Goal: Browse casually: Explore the website without a specific task or goal

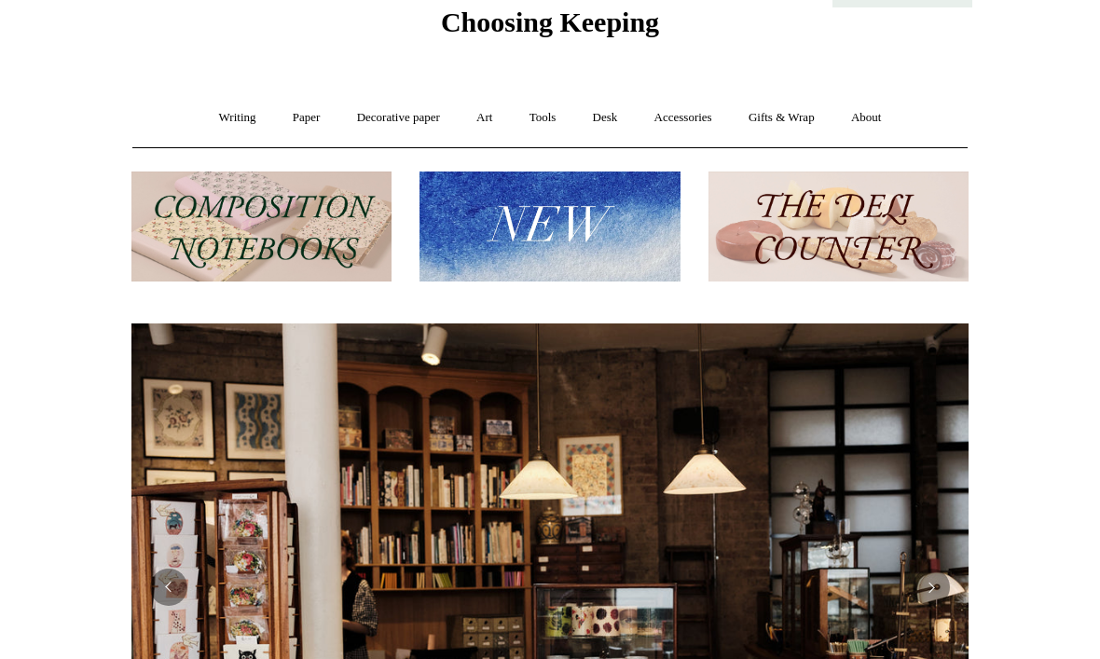
scroll to position [76, 0]
click at [157, 213] on img at bounding box center [261, 227] width 260 height 111
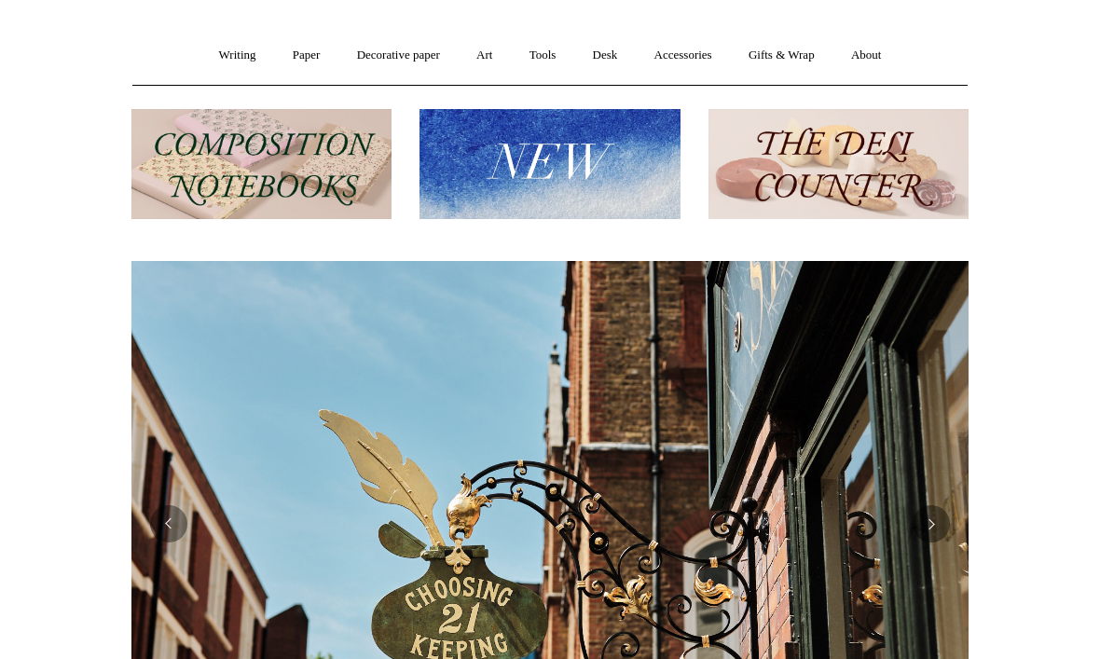
scroll to position [0, 1688]
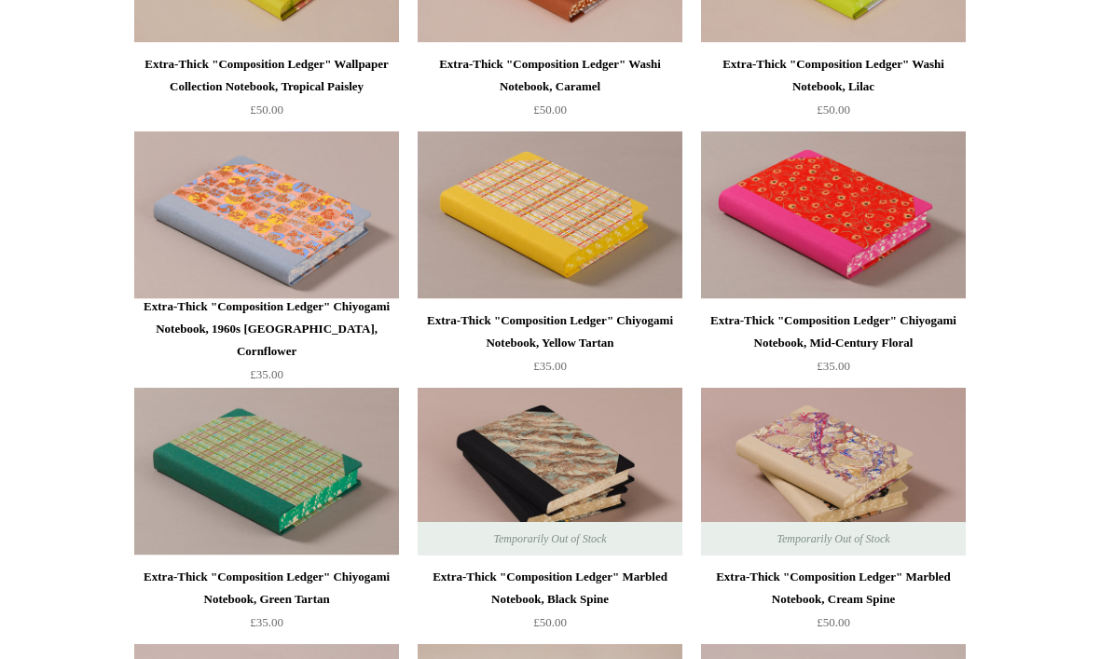
scroll to position [1929, 0]
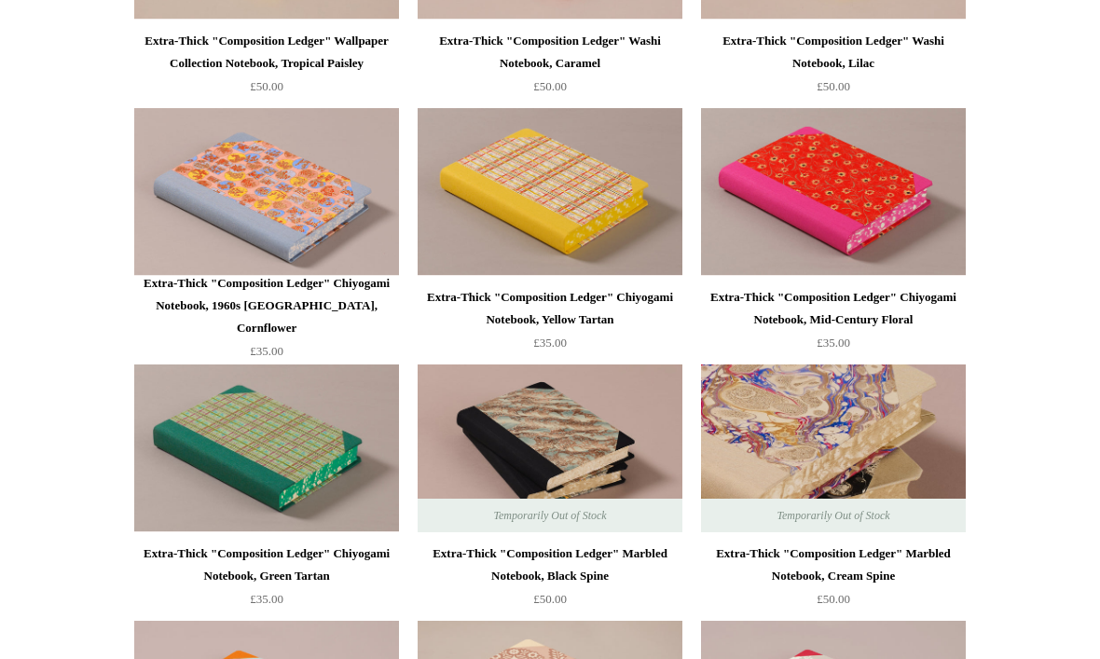
click at [914, 417] on img at bounding box center [833, 448] width 265 height 168
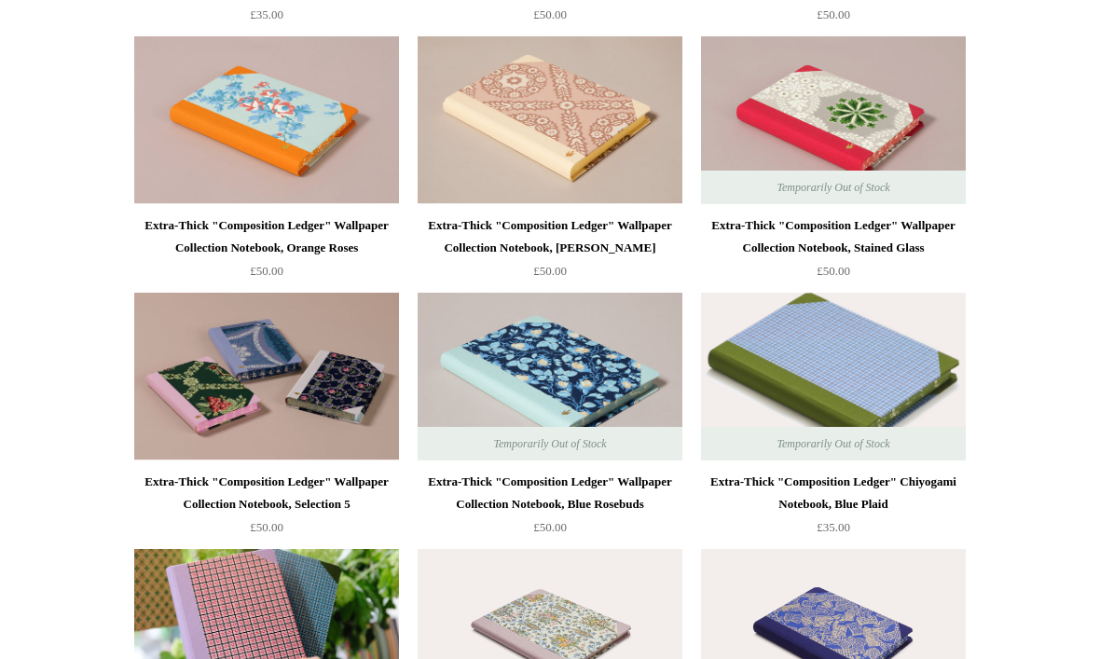
scroll to position [2713, 0]
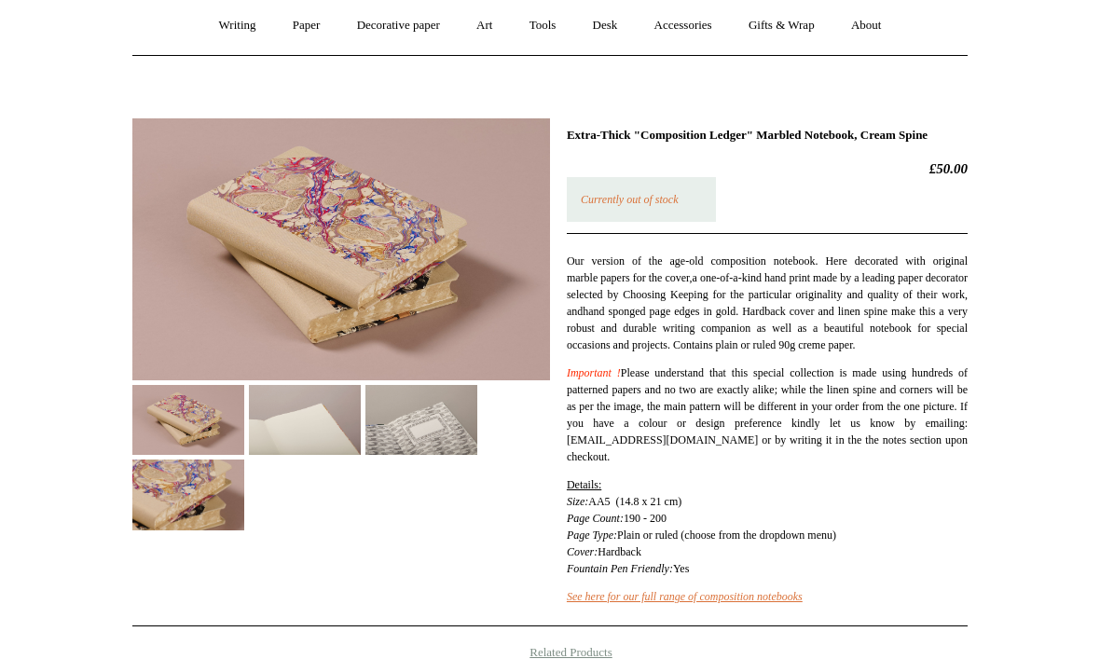
scroll to position [287, 0]
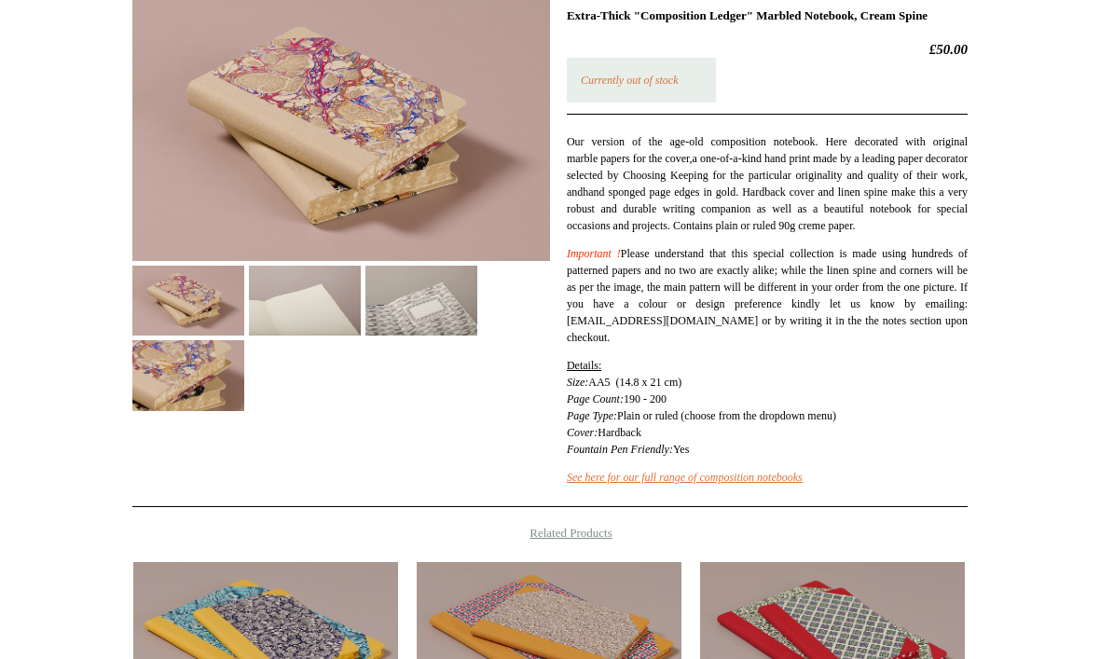
click at [141, 311] on img at bounding box center [188, 301] width 112 height 70
click at [155, 349] on img at bounding box center [188, 375] width 112 height 70
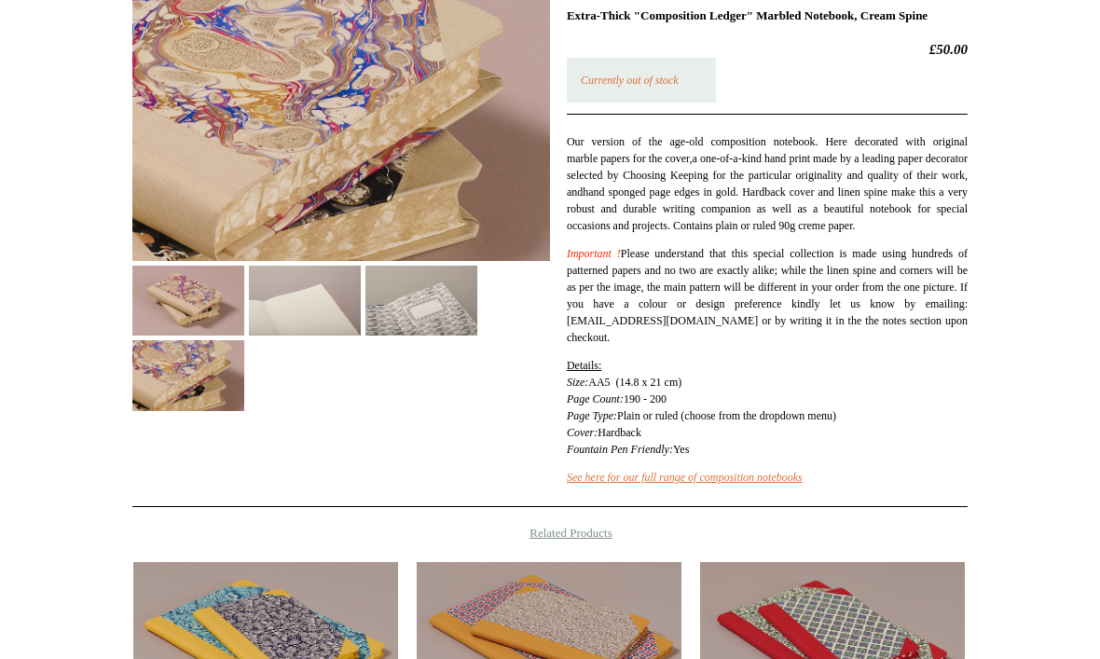
click at [256, 308] on img at bounding box center [305, 301] width 112 height 70
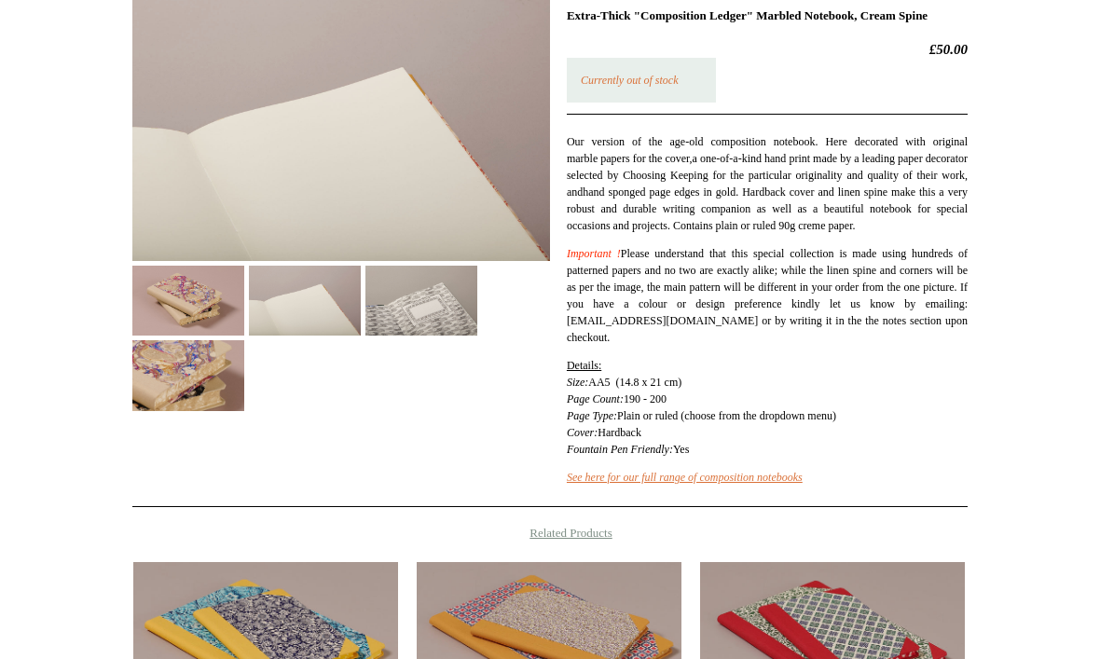
click at [358, 272] on img at bounding box center [305, 301] width 112 height 70
click at [397, 310] on img at bounding box center [421, 301] width 112 height 70
